Goal: Information Seeking & Learning: Learn about a topic

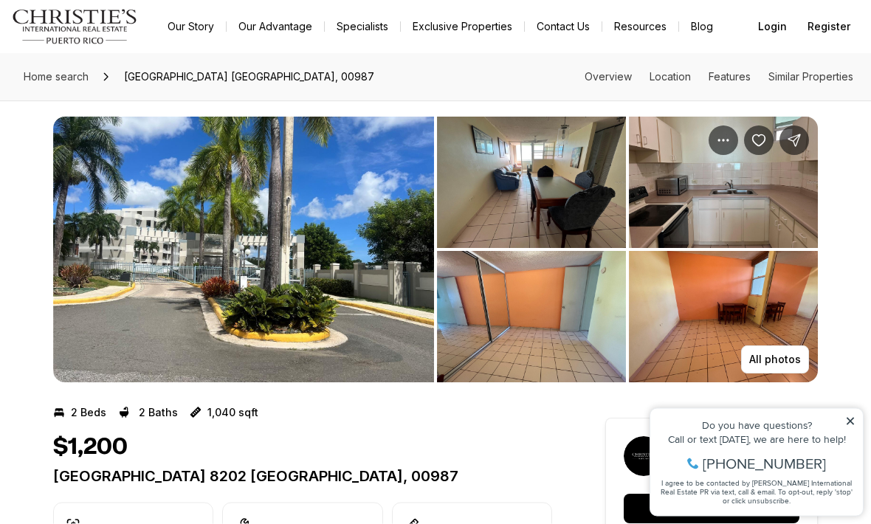
scroll to position [8, 0]
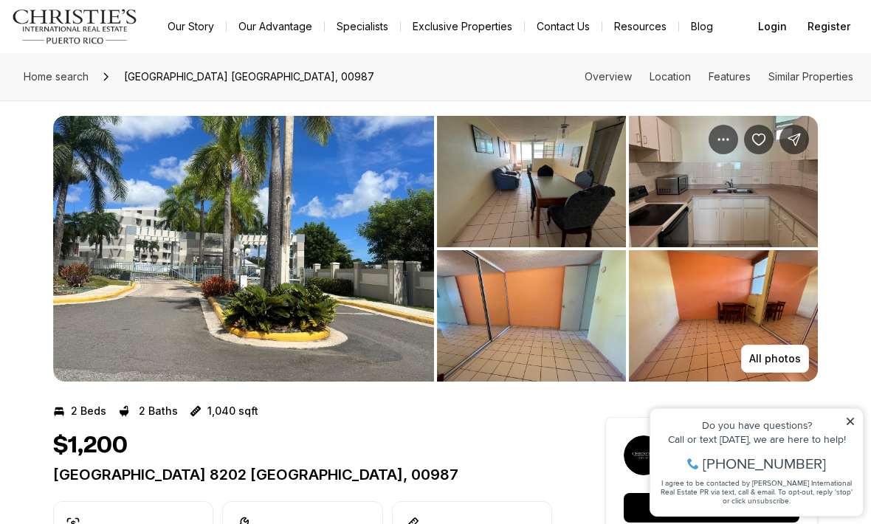
click at [772, 359] on p "All photos" at bounding box center [775, 359] width 52 height 12
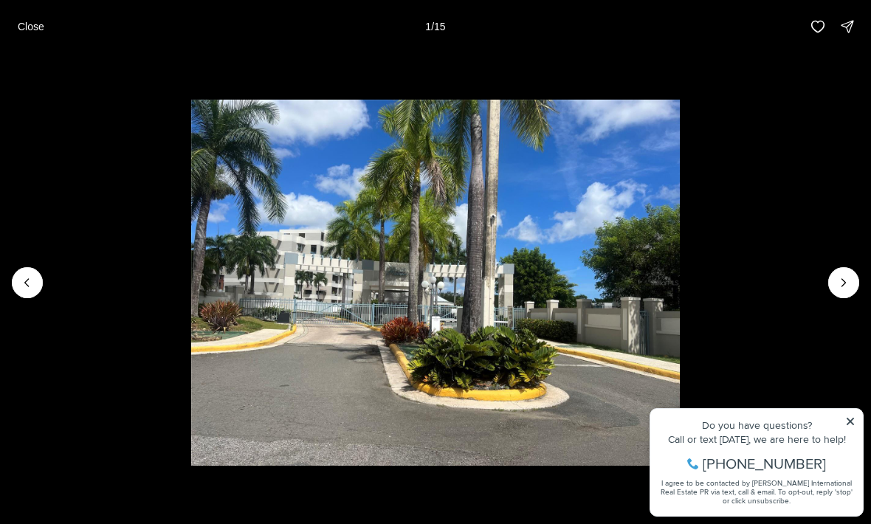
click at [850, 290] on icon "Next slide" at bounding box center [843, 282] width 15 height 15
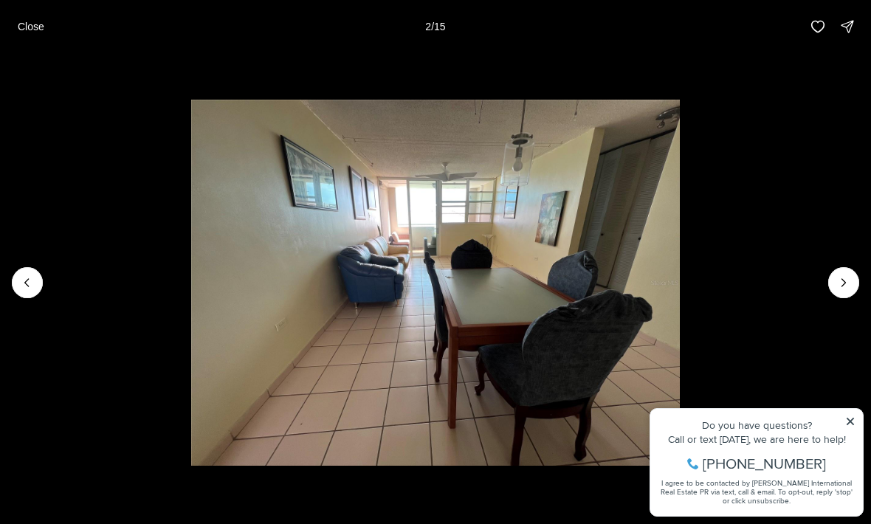
click at [843, 286] on icon "Next slide" at bounding box center [844, 282] width 4 height 7
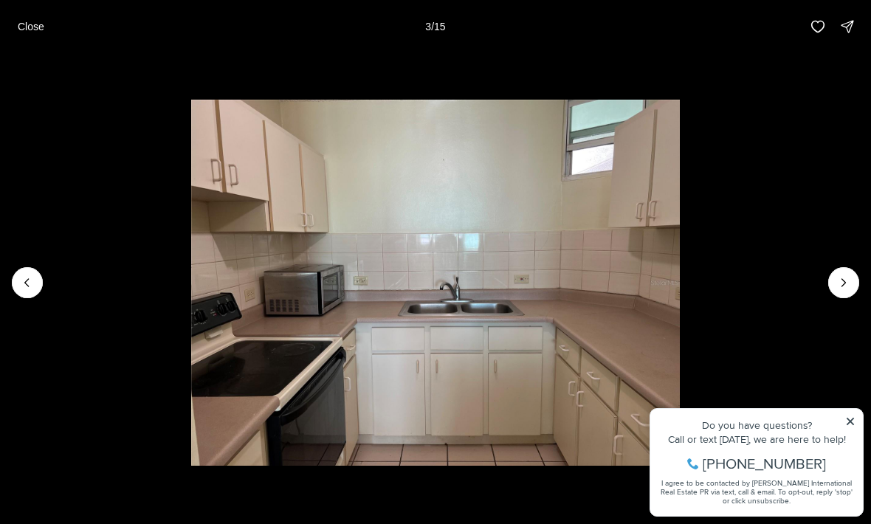
click at [842, 286] on icon "Next slide" at bounding box center [844, 282] width 4 height 7
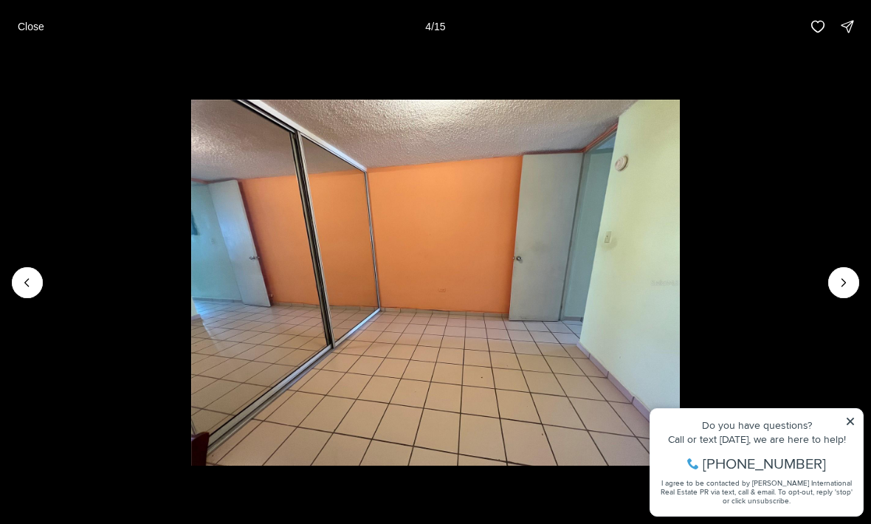
click at [850, 290] on icon "Next slide" at bounding box center [843, 282] width 15 height 15
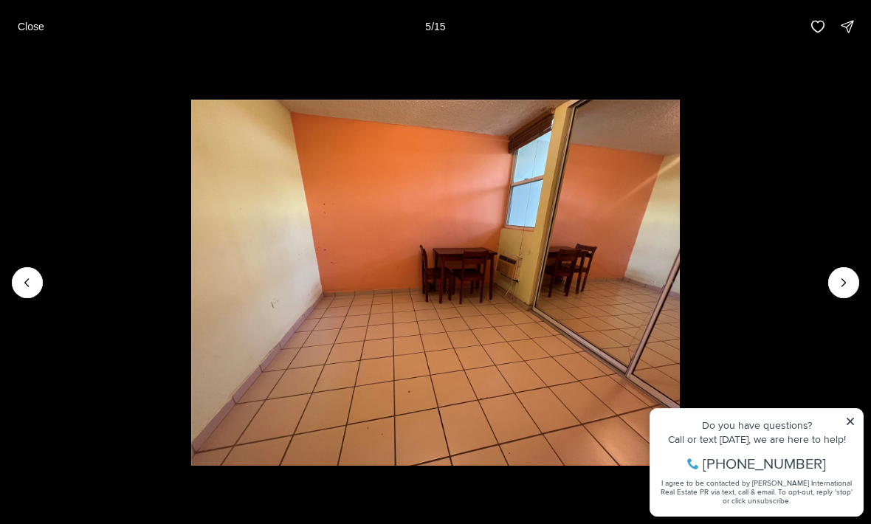
click at [844, 286] on icon "Next slide" at bounding box center [844, 282] width 4 height 7
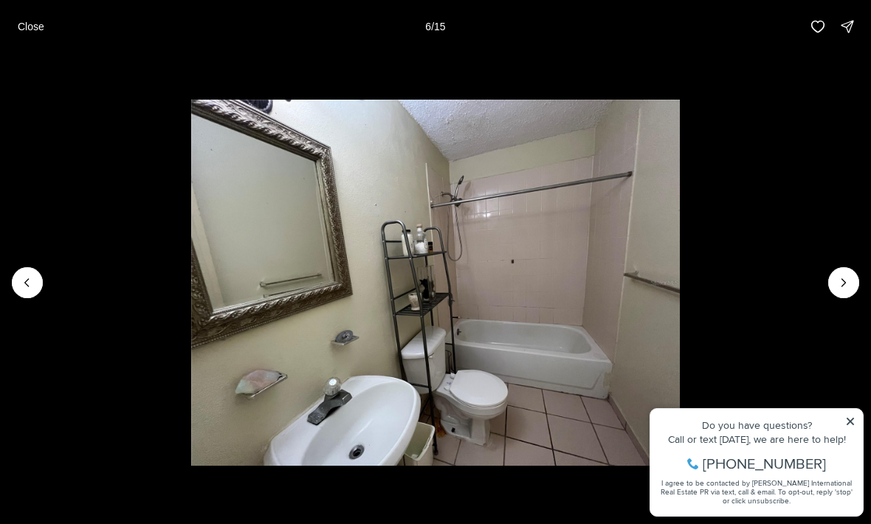
click at [843, 290] on icon "Next slide" at bounding box center [843, 282] width 15 height 15
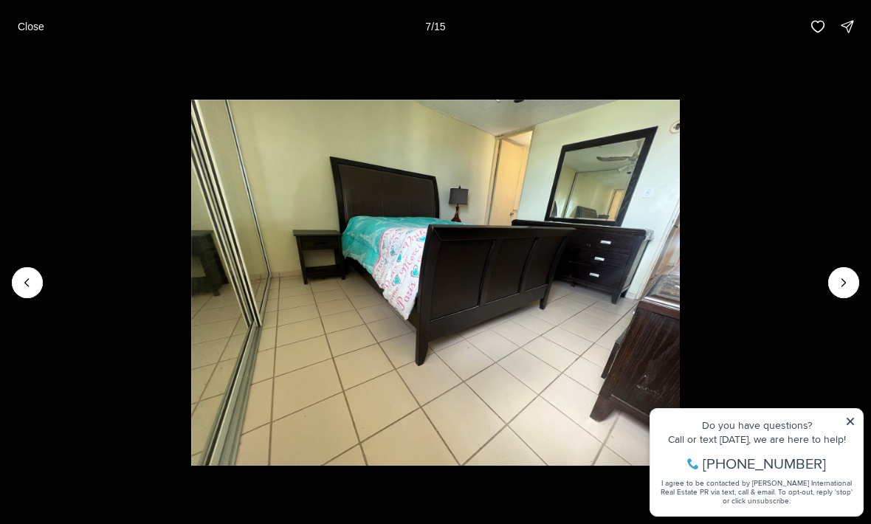
click at [831, 298] on button "Next slide" at bounding box center [843, 282] width 31 height 31
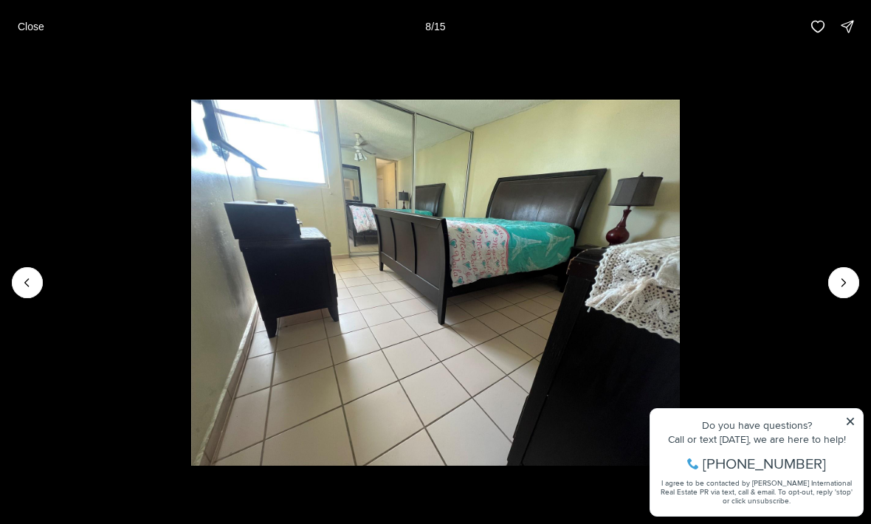
click at [846, 290] on icon "Next slide" at bounding box center [843, 282] width 15 height 15
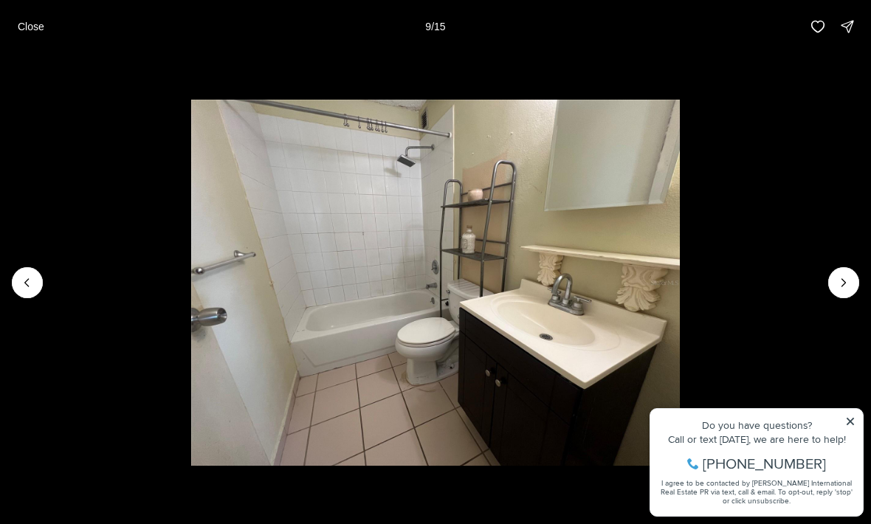
click at [844, 290] on icon "Next slide" at bounding box center [843, 282] width 15 height 15
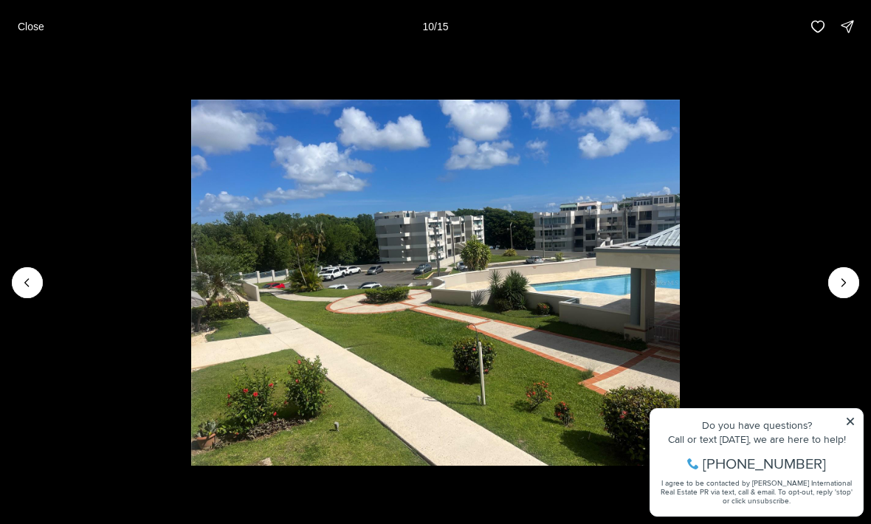
click at [846, 290] on icon "Next slide" at bounding box center [843, 282] width 15 height 15
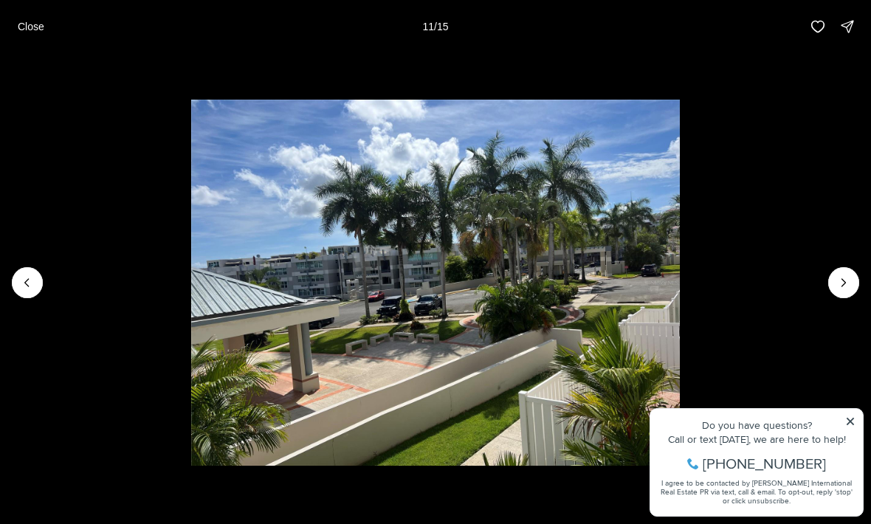
click at [847, 290] on icon "Next slide" at bounding box center [843, 282] width 15 height 15
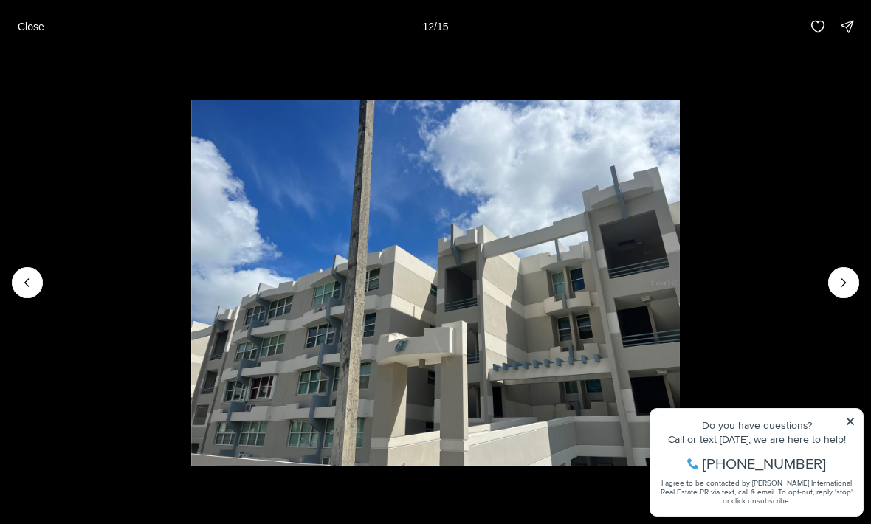
click at [840, 290] on icon "Next slide" at bounding box center [843, 282] width 15 height 15
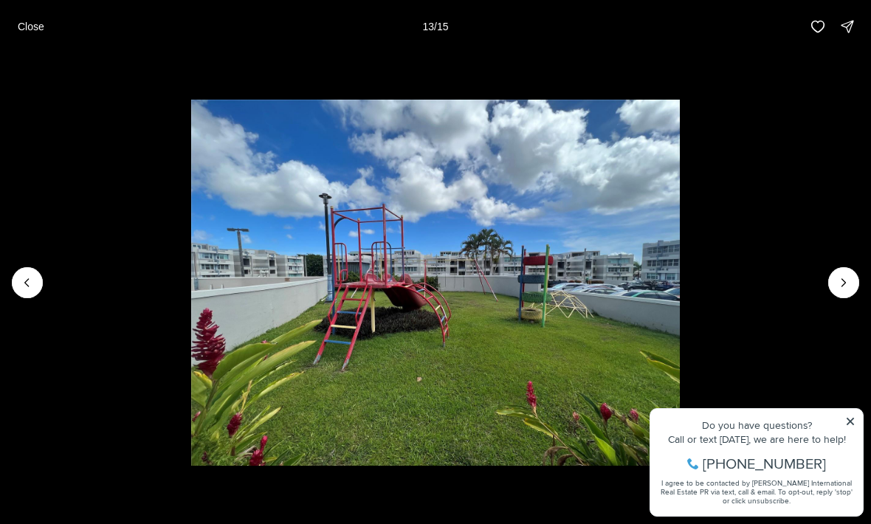
click at [845, 290] on icon "Next slide" at bounding box center [843, 282] width 15 height 15
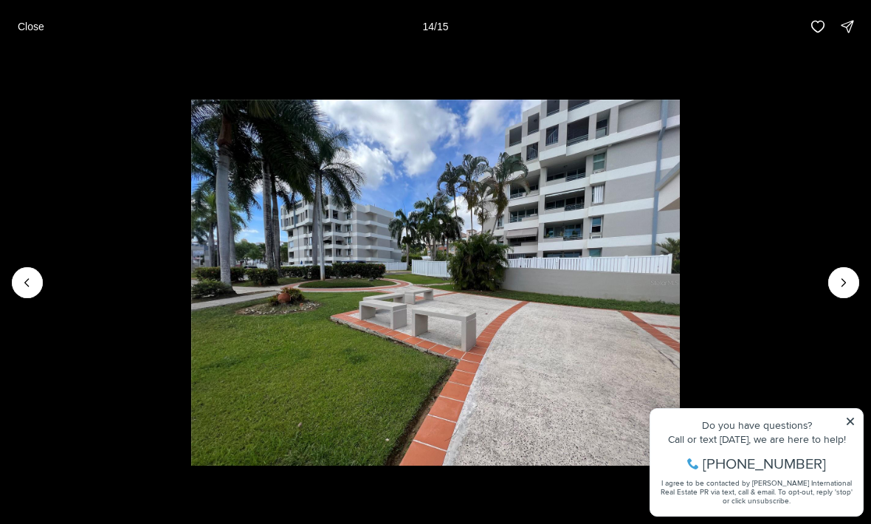
click at [840, 290] on icon "Next slide" at bounding box center [843, 282] width 15 height 15
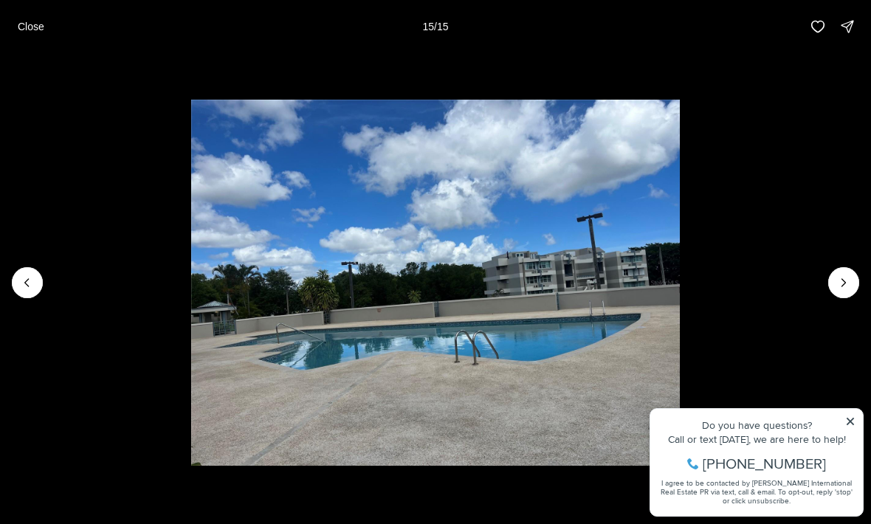
click at [844, 298] on div at bounding box center [843, 282] width 31 height 31
click at [850, 298] on div at bounding box center [843, 282] width 31 height 31
click at [681, 462] on img "15 of 15" at bounding box center [435, 283] width 489 height 367
click at [681, 467] on img "15 of 15" at bounding box center [435, 283] width 489 height 367
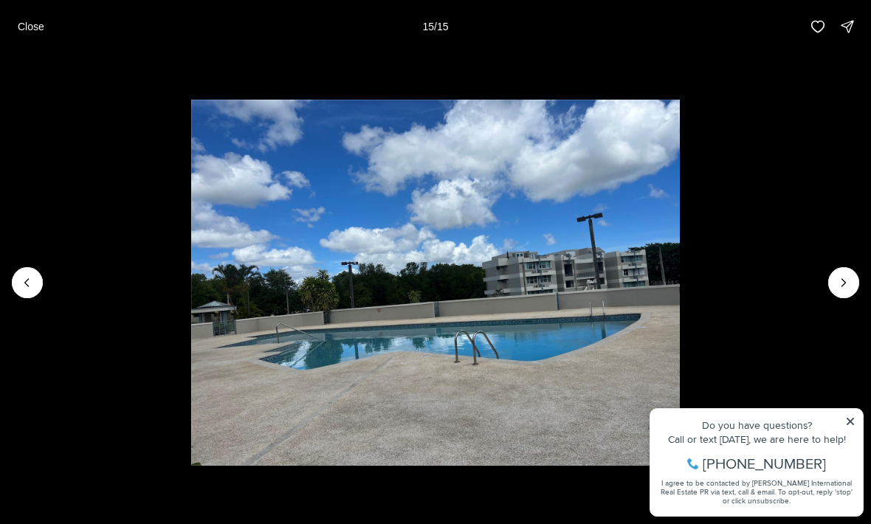
click at [681, 467] on img "15 of 15" at bounding box center [435, 283] width 489 height 367
click at [681, 289] on img "15 of 15" at bounding box center [435, 283] width 489 height 367
click at [44, 13] on button "Close" at bounding box center [31, 27] width 44 height 30
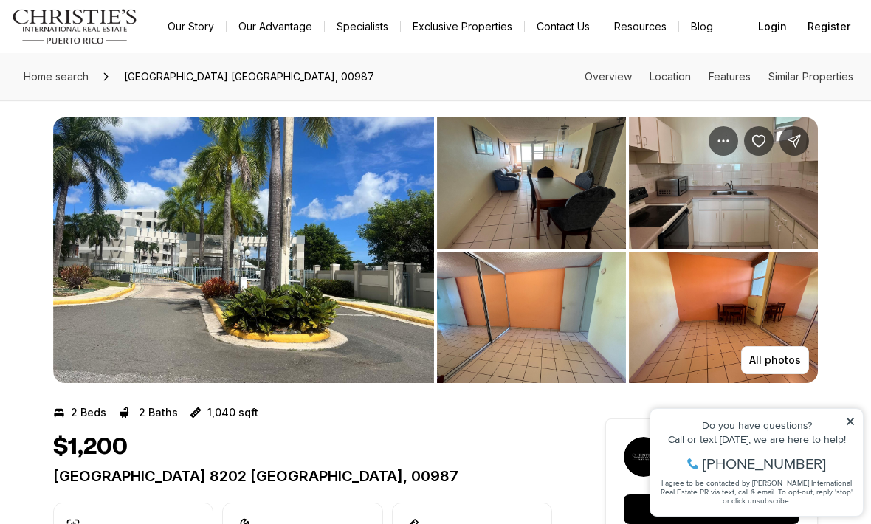
scroll to position [0, 0]
